Goal: Task Accomplishment & Management: Complete application form

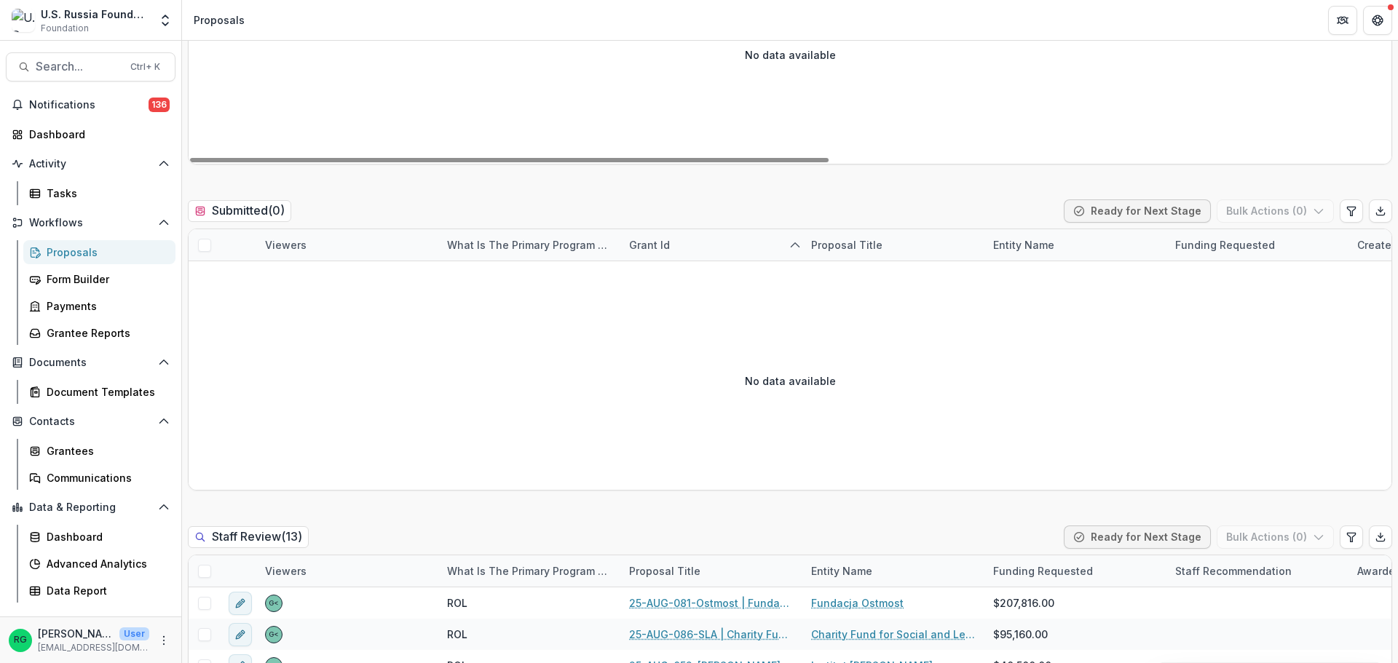
scroll to position [510, 0]
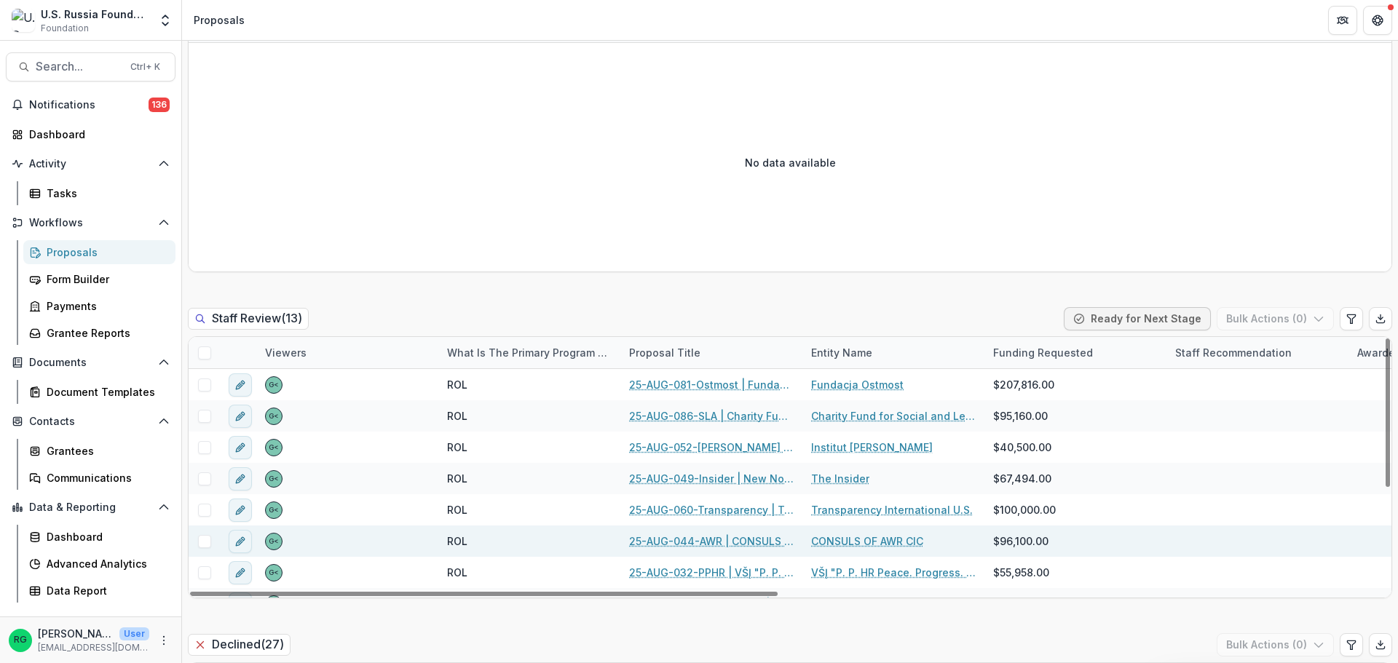
click at [711, 540] on link "25-AUG-044-AWR | CONSULS OF AWR CIC - 2025 - Grant Proposal Application ([DATE])" at bounding box center [711, 541] width 165 height 15
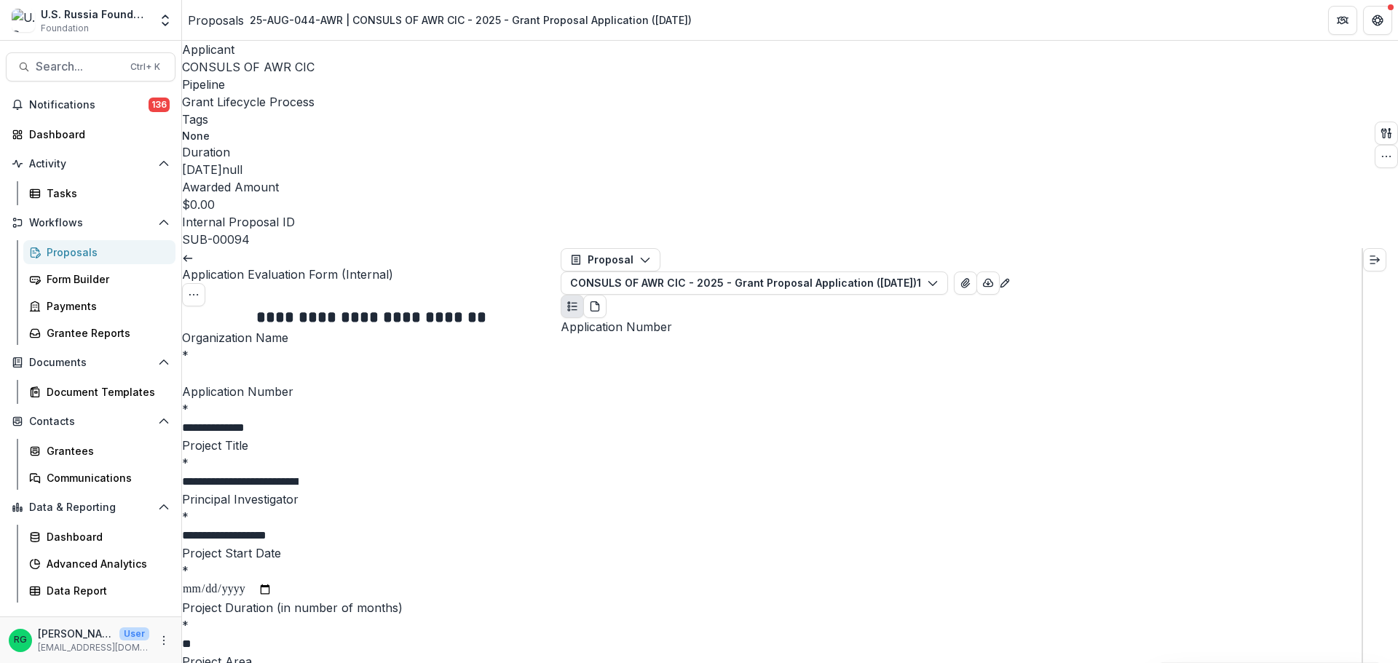
scroll to position [728, 0]
drag, startPoint x: 681, startPoint y: 282, endPoint x: 583, endPoint y: 282, distance: 97.6
copy p "25-AUG-044-AWR"
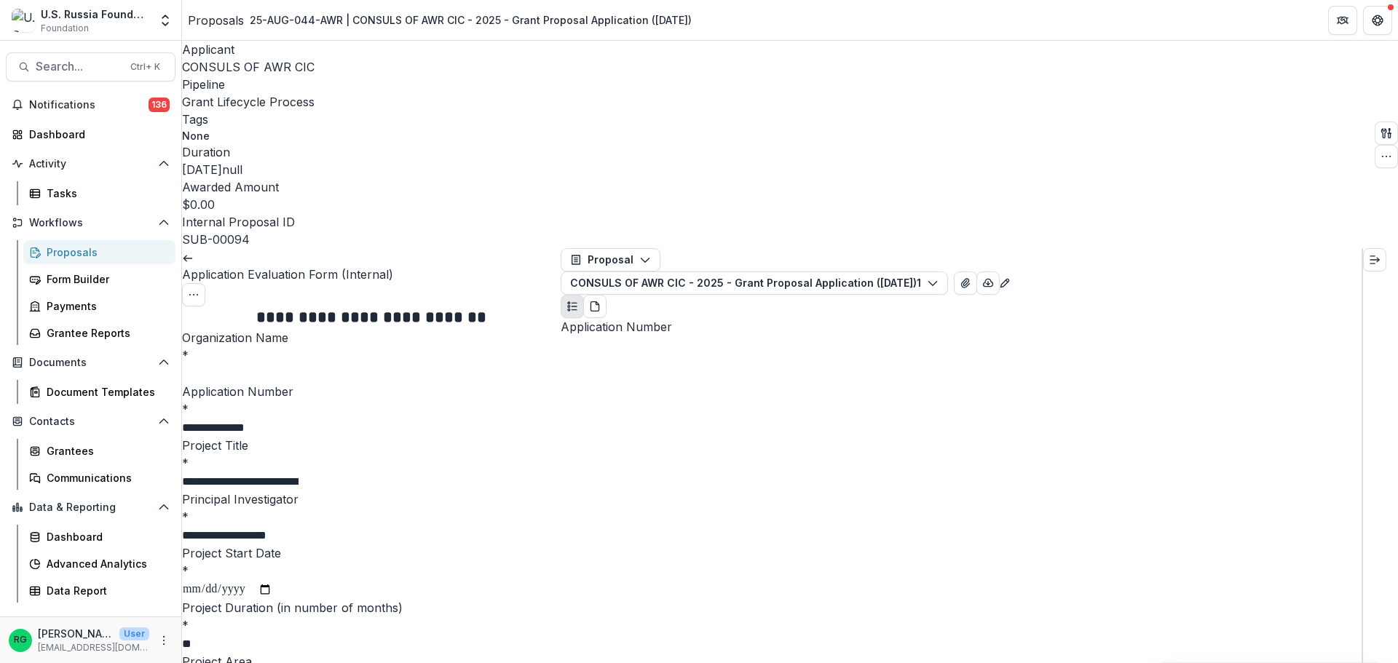
drag, startPoint x: 706, startPoint y: 359, endPoint x: 582, endPoint y: 356, distance: 123.8
copy p "CONSULS OF AWR CIC"
drag, startPoint x: 742, startPoint y: 295, endPoint x: 582, endPoint y: 288, distance: 159.6
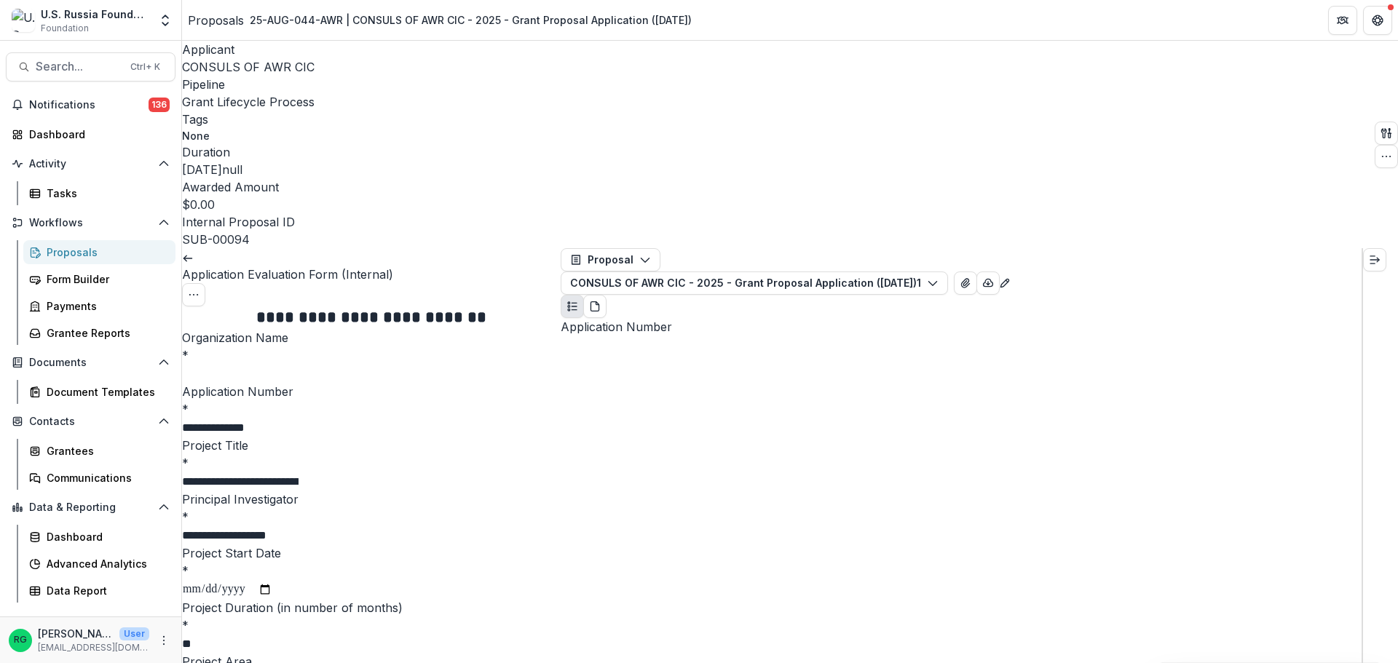
copy p "Consuls of Anti-War [DEMOGRAPHIC_DATA]"
drag, startPoint x: 708, startPoint y: 212, endPoint x: 582, endPoint y: 214, distance: 126.0
copy p "CONSULS OF AWR CIC"
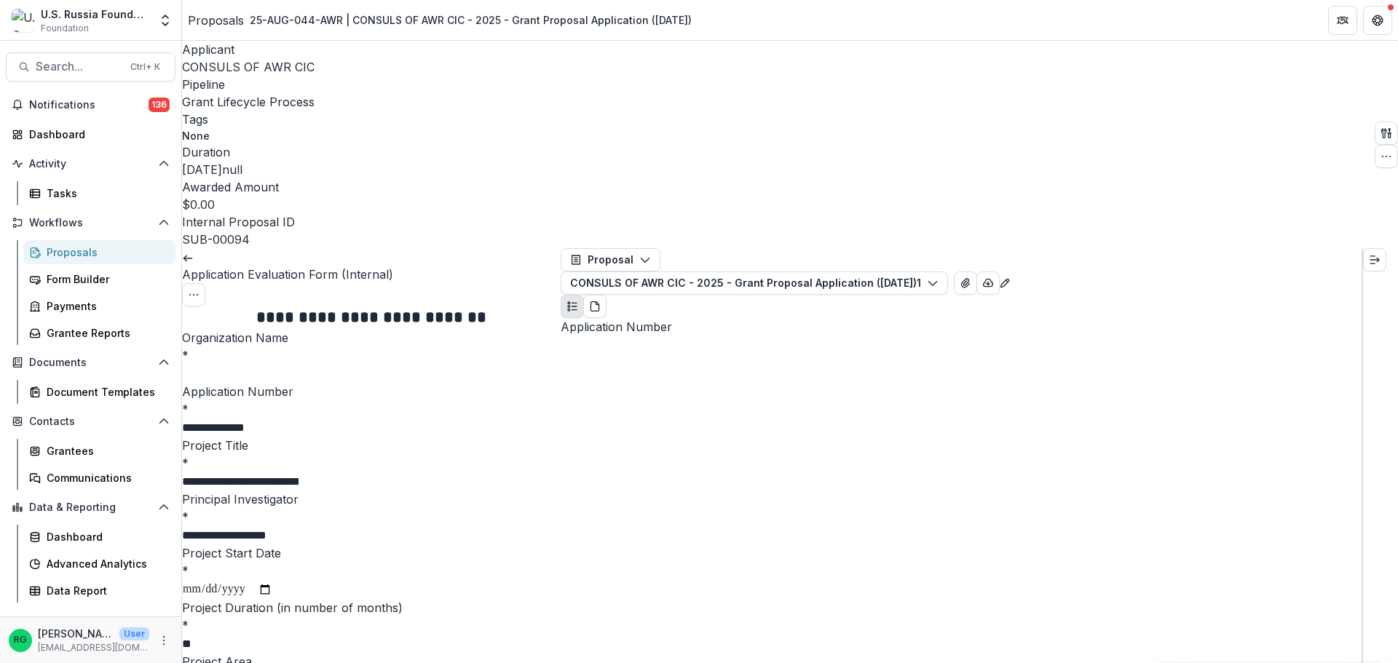
drag, startPoint x: 253, startPoint y: 205, endPoint x: 242, endPoint y: 205, distance: 10.2
click at [253, 365] on input "Organization Name *" at bounding box center [240, 373] width 116 height 17
paste input "**********"
type input "**********"
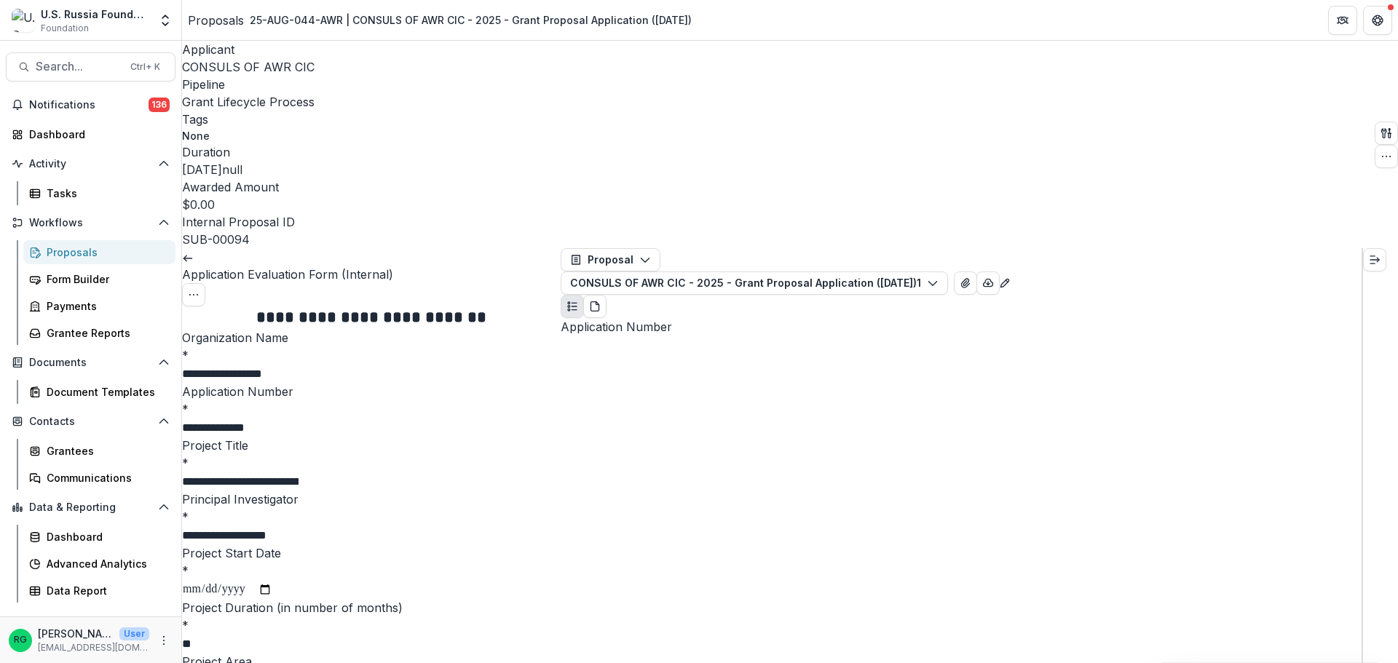
drag, startPoint x: 693, startPoint y: 368, endPoint x: 580, endPoint y: 369, distance: 113.6
copy p "[PERSON_NAME]"
drag, startPoint x: 458, startPoint y: 533, endPoint x: 197, endPoint y: 277, distance: 366.1
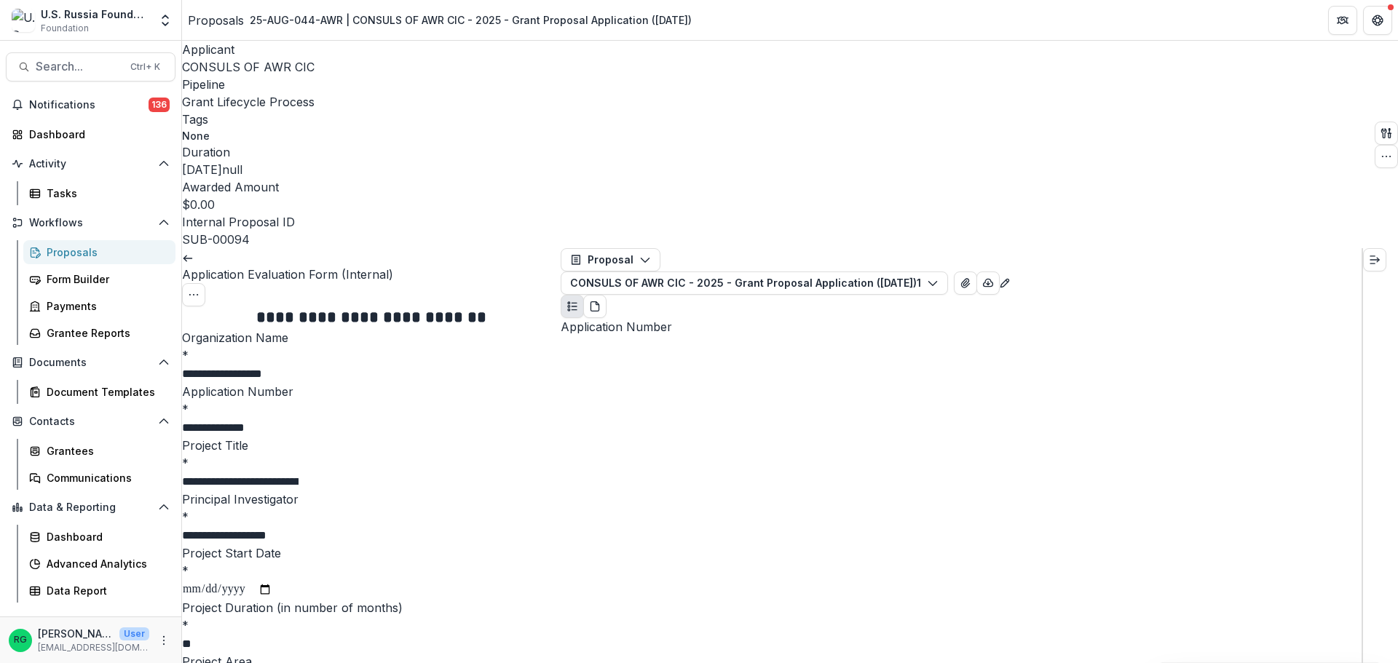
copy p "**********"
drag, startPoint x: 456, startPoint y: 530, endPoint x: 194, endPoint y: 275, distance: 365.0
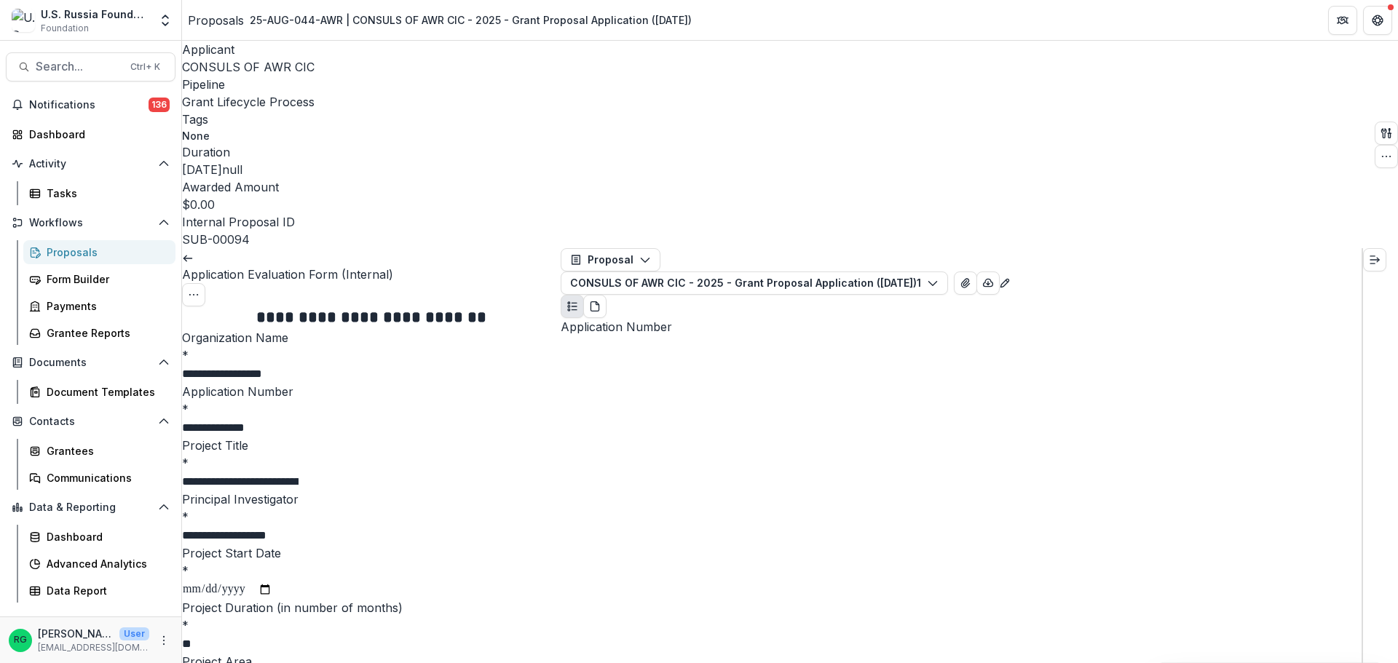
copy p "**********"
